Goal: Transaction & Acquisition: Download file/media

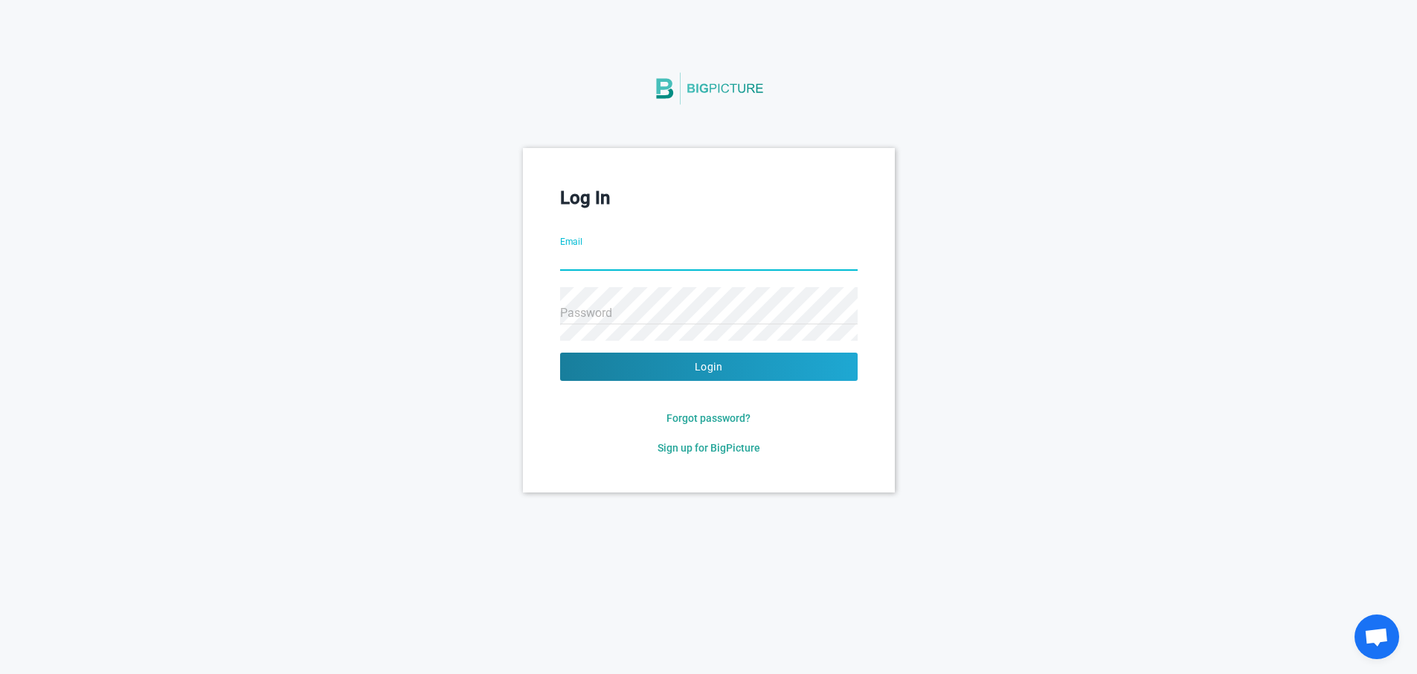
type input "[PERSON_NAME][EMAIL_ADDRESS]"
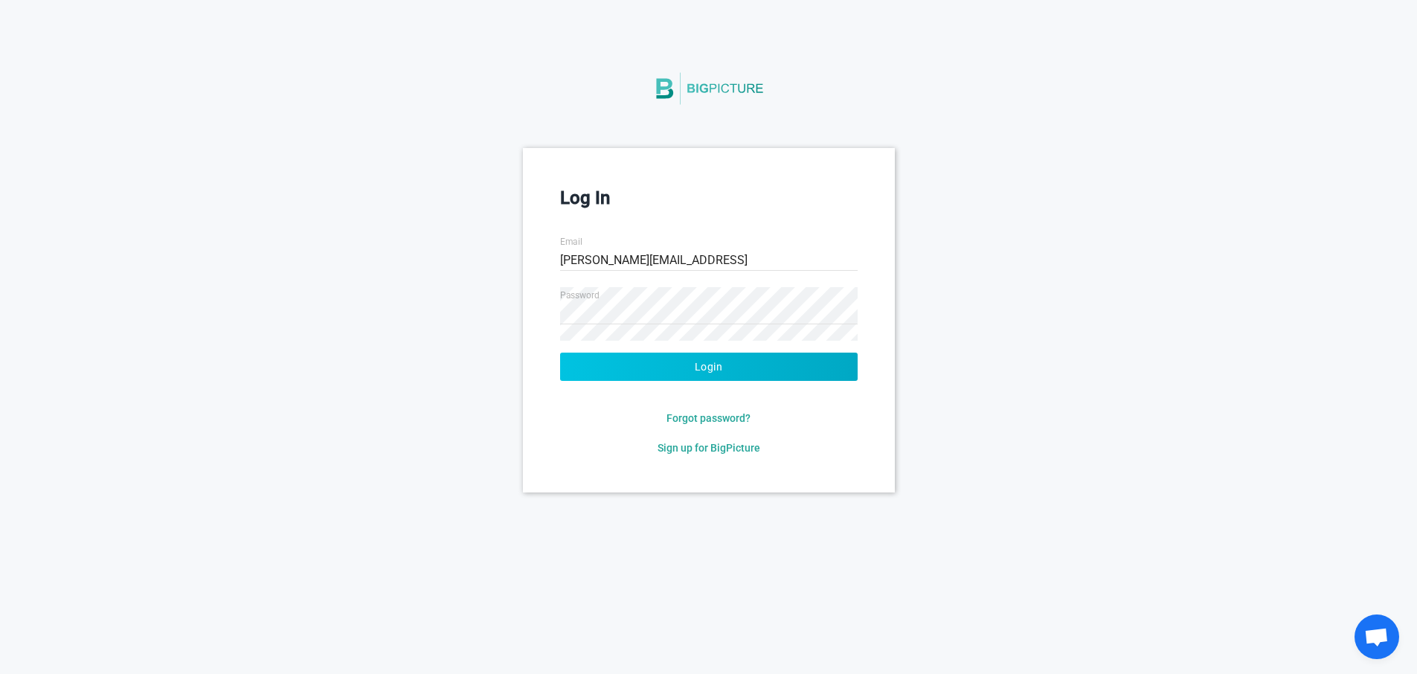
click at [704, 367] on button "Login" at bounding box center [708, 367] width 297 height 28
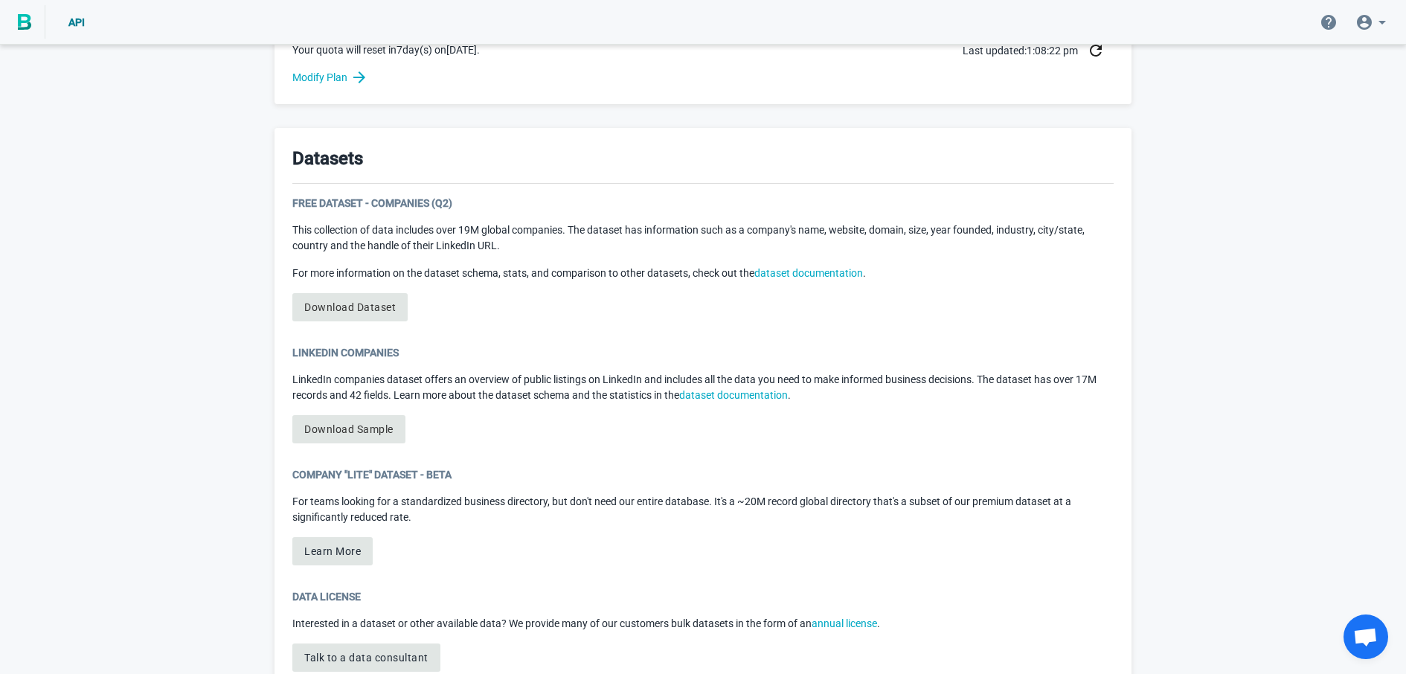
scroll to position [743, 0]
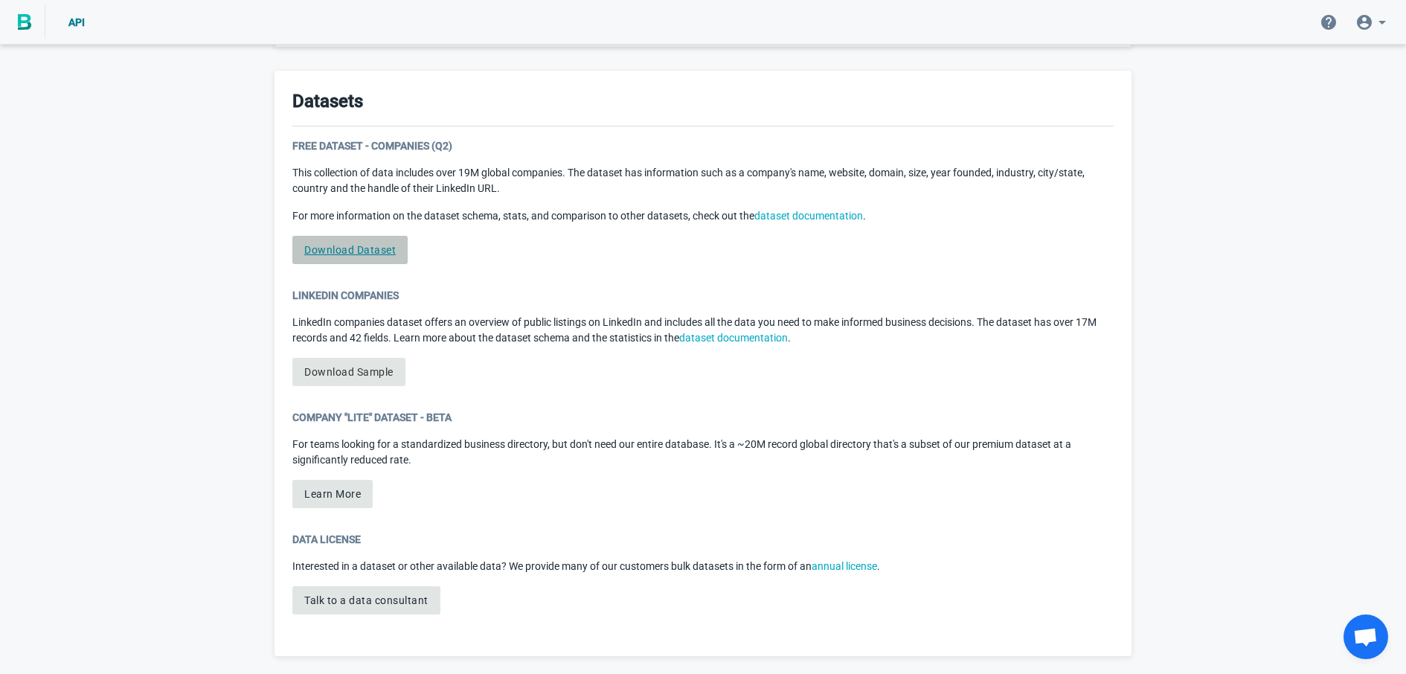
click at [361, 255] on link "Download Dataset" at bounding box center [349, 250] width 115 height 28
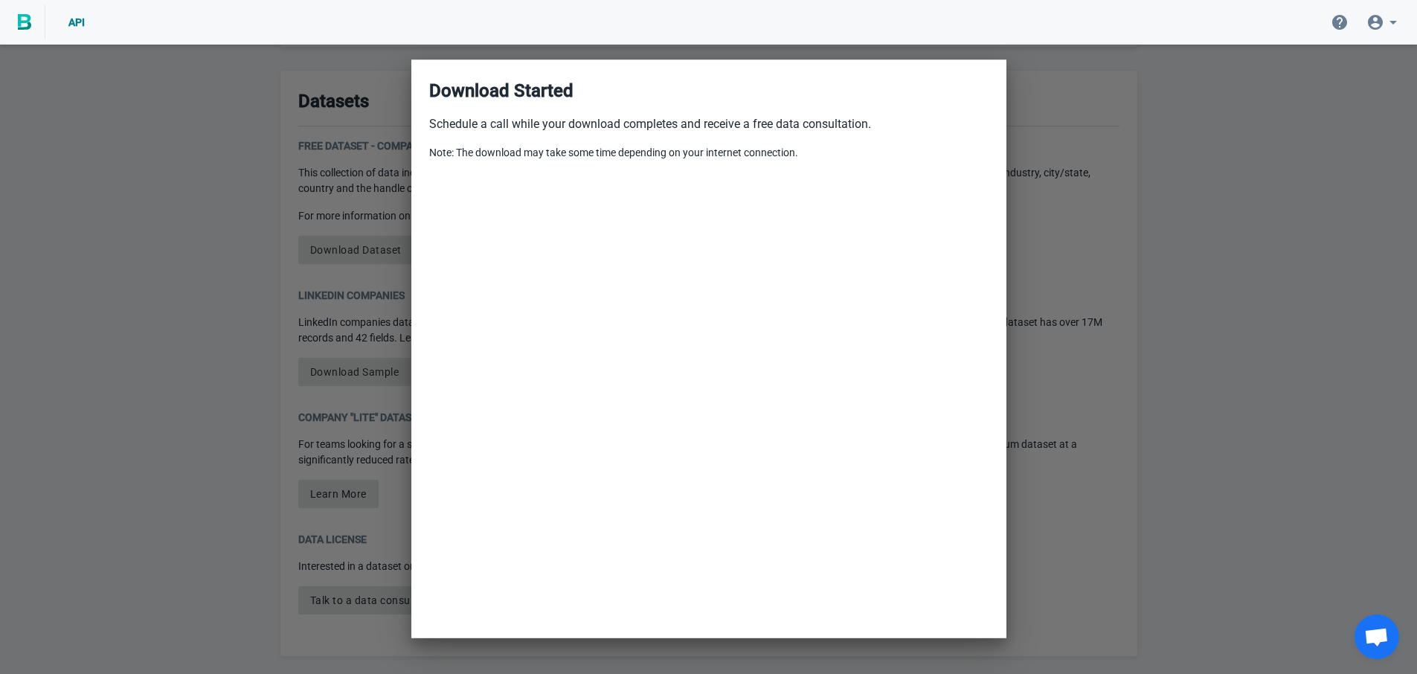
click at [1145, 282] on div at bounding box center [708, 337] width 1417 height 674
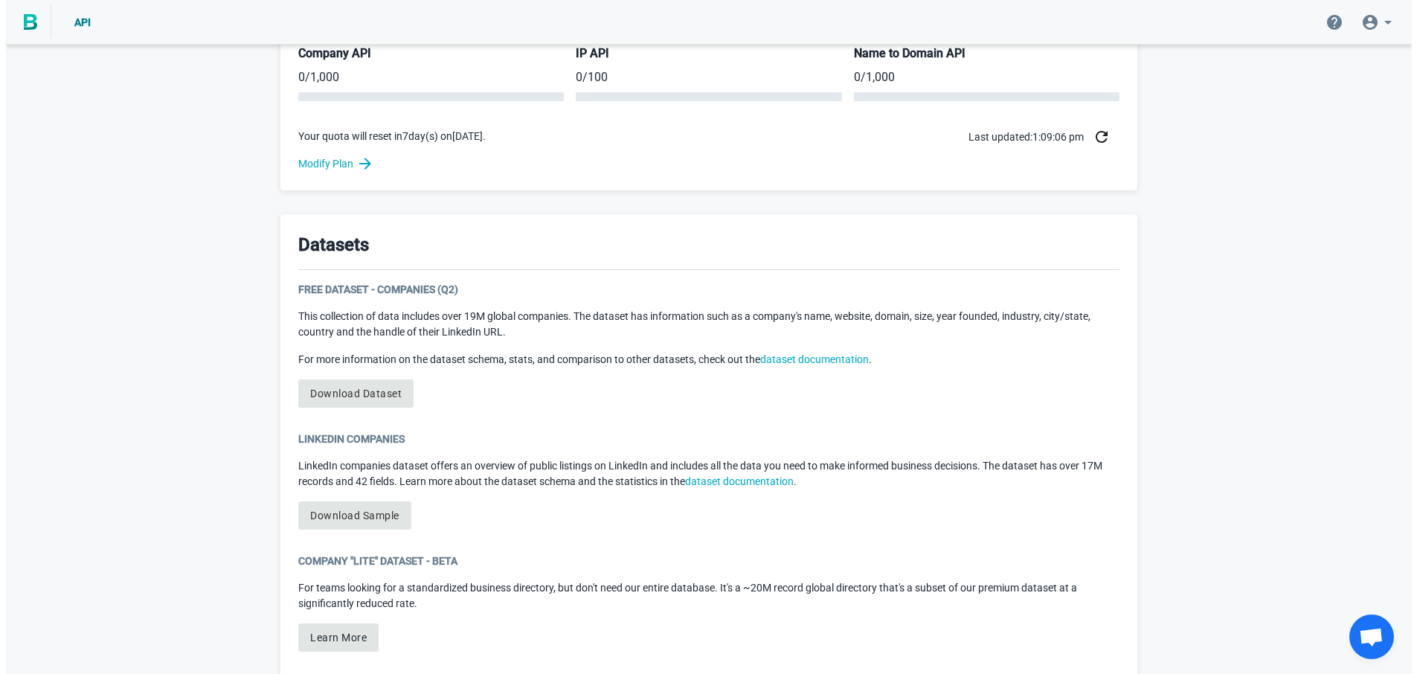
scroll to position [743, 0]
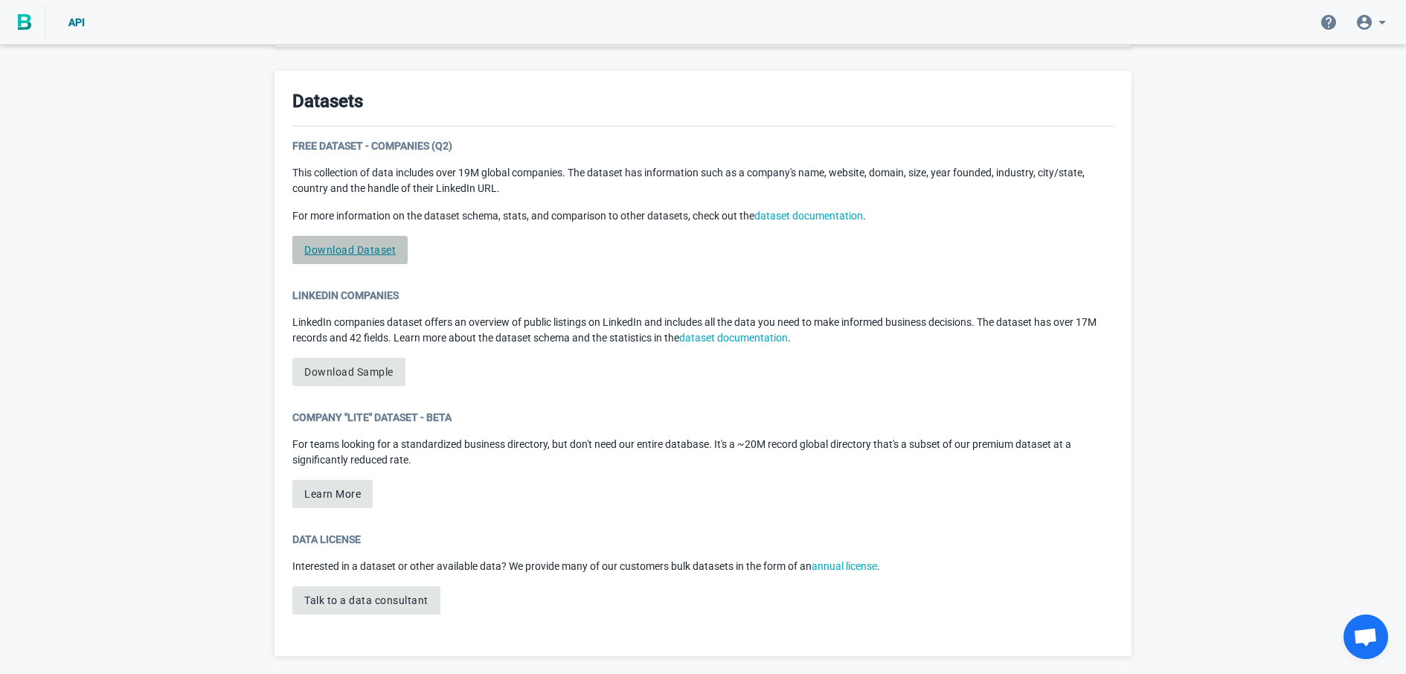
click at [350, 246] on link "Download Dataset" at bounding box center [349, 250] width 115 height 28
